Goal: Task Accomplishment & Management: Use online tool/utility

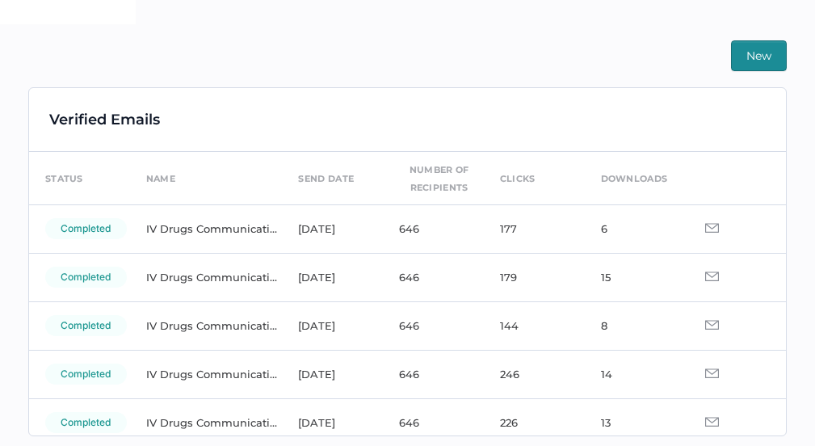
scroll to position [115, 0]
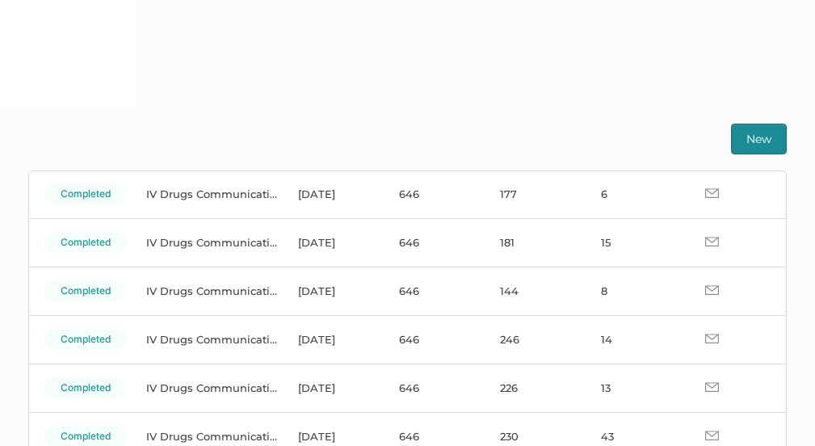
scroll to position [117, 0]
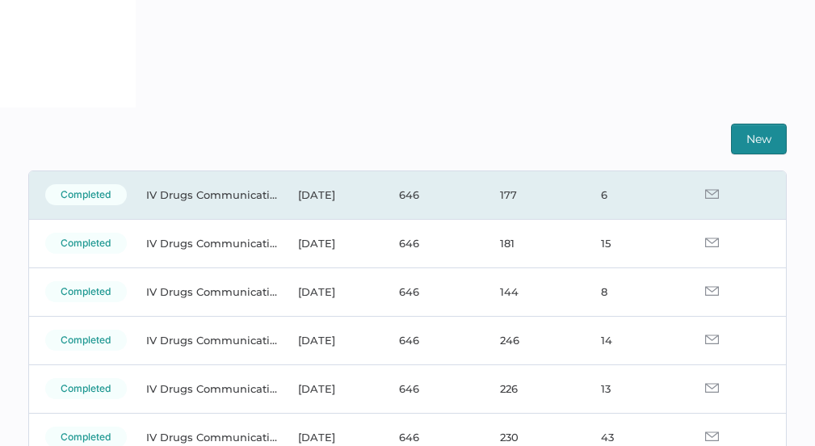
drag, startPoint x: 352, startPoint y: 301, endPoint x: 353, endPoint y: 189, distance: 112.2
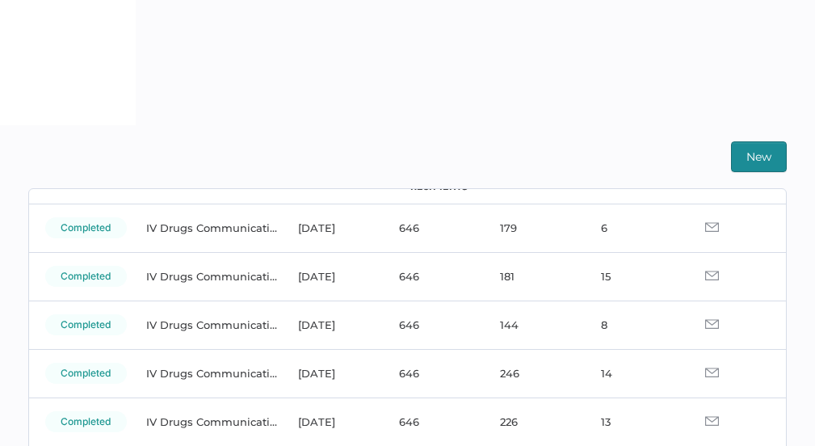
scroll to position [104, 0]
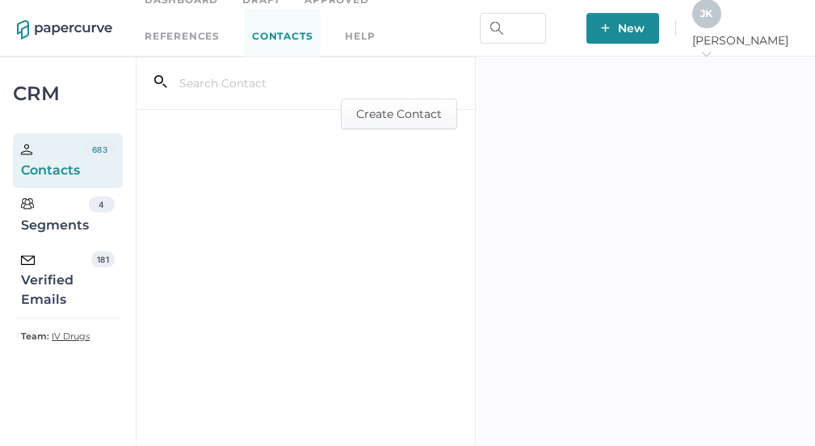
click at [79, 266] on div "Verified Emails" at bounding box center [56, 280] width 70 height 58
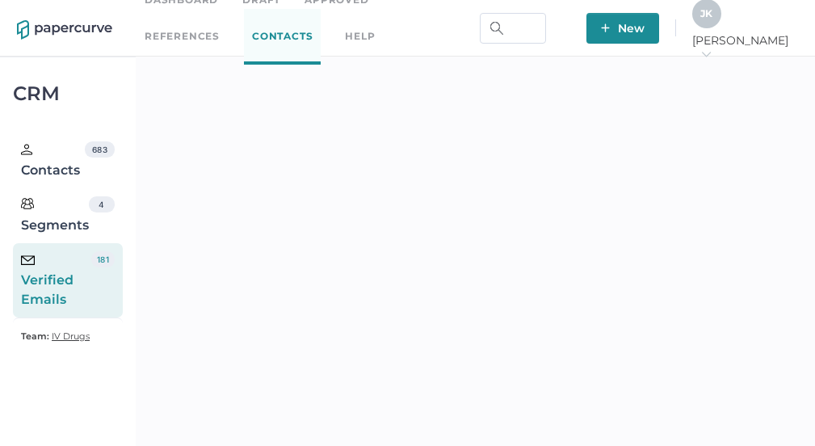
click at [52, 273] on div "Verified Emails" at bounding box center [56, 280] width 70 height 58
